Goal: Task Accomplishment & Management: Complete application form

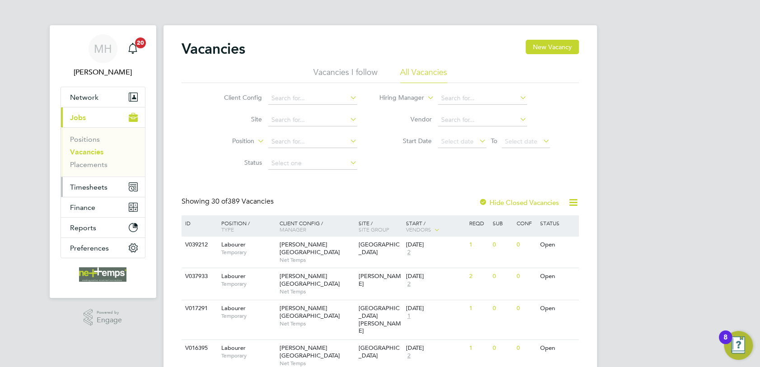
click at [98, 188] on span "Timesheets" at bounding box center [89, 187] width 38 height 9
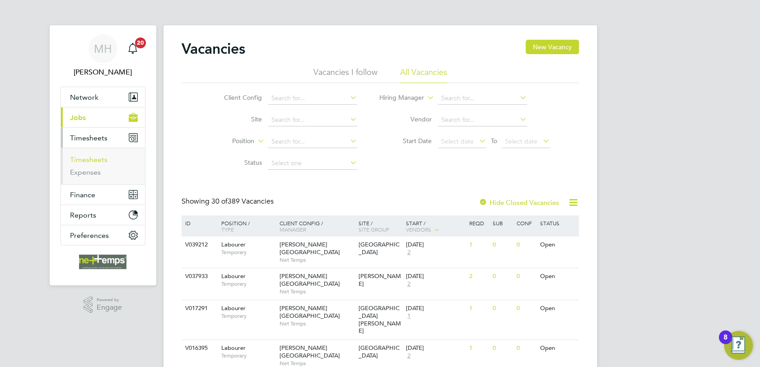
click at [101, 161] on link "Timesheets" at bounding box center [89, 159] width 38 height 9
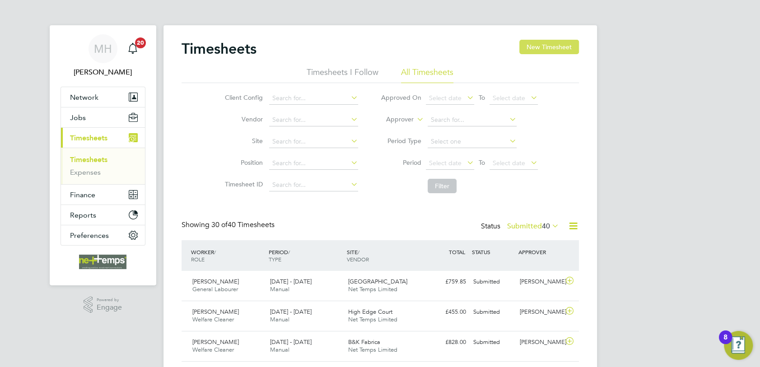
click at [551, 49] on button "New Timesheet" at bounding box center [550, 47] width 60 height 14
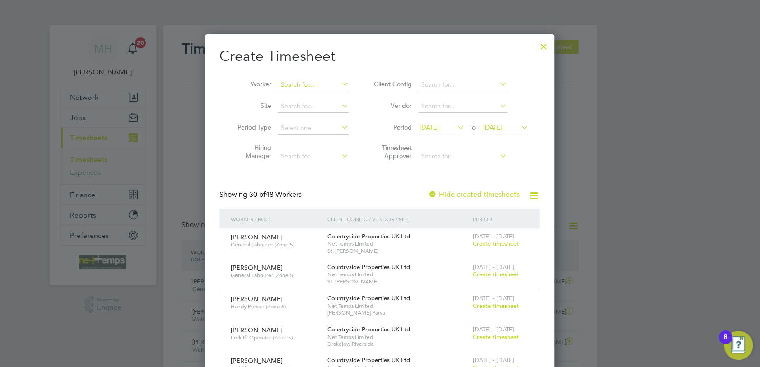
click at [310, 87] on input at bounding box center [313, 85] width 71 height 13
type input "[PERSON_NAME]"
click at [314, 98] on li "[PERSON_NAME]" at bounding box center [316, 97] width 77 height 12
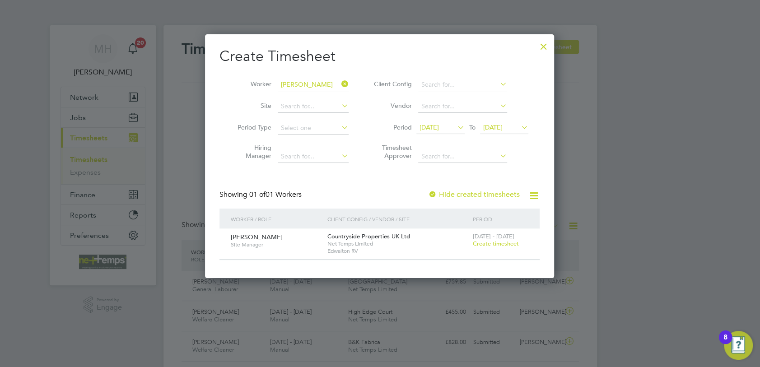
click at [507, 245] on span "Create timesheet" at bounding box center [496, 244] width 46 height 8
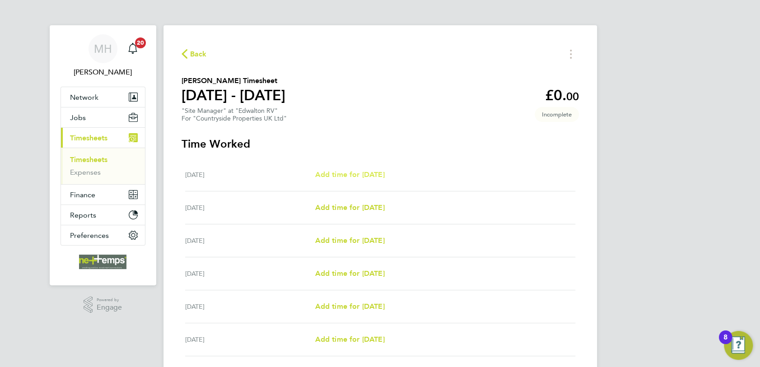
click at [368, 170] on span "Add time for [DATE]" at bounding box center [350, 174] width 70 height 9
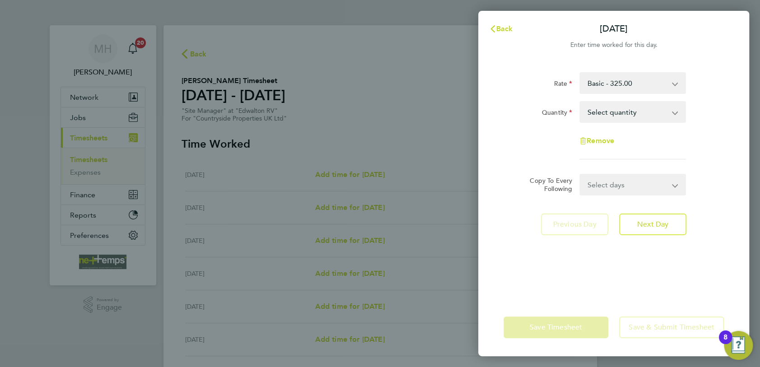
click at [609, 117] on select "Select quantity 0.5 1" at bounding box center [628, 112] width 94 height 20
select select "1"
click at [581, 102] on select "Select quantity 0.5 1" at bounding box center [628, 112] width 94 height 20
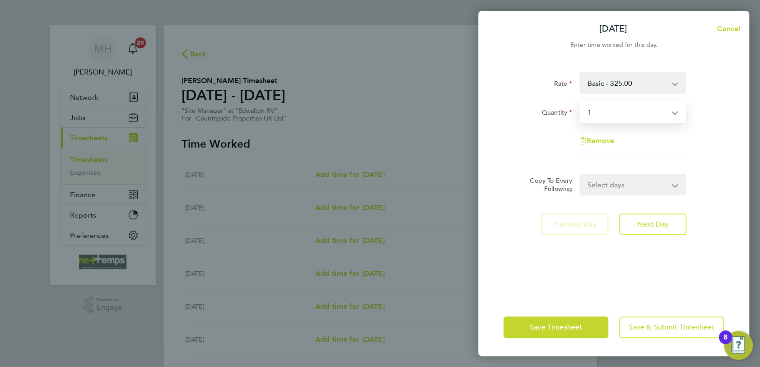
click at [649, 179] on select "Select days Day Weekday (Mon-Fri) Weekend (Sat-Sun) [DATE] [DATE] [DATE] [DATE]…" at bounding box center [628, 185] width 95 height 20
select select "WEEKDAY"
click at [581, 175] on select "Select days Day Weekday (Mon-Fri) Weekend (Sat-Sun) [DATE] [DATE] [DATE] [DATE]…" at bounding box center [628, 185] width 95 height 20
select select "[DATE]"
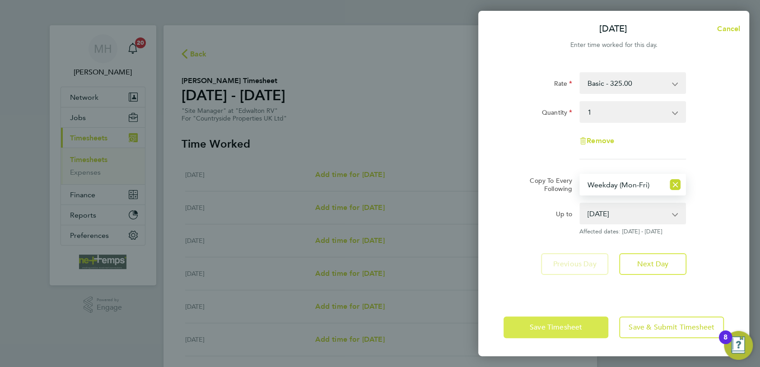
click at [577, 329] on span "Save Timesheet" at bounding box center [556, 327] width 52 height 9
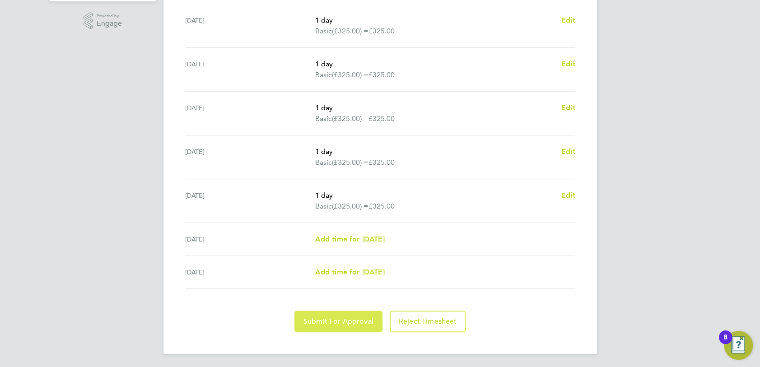
click at [340, 324] on span "Submit For Approval" at bounding box center [339, 321] width 70 height 9
